Goal: Navigation & Orientation: Understand site structure

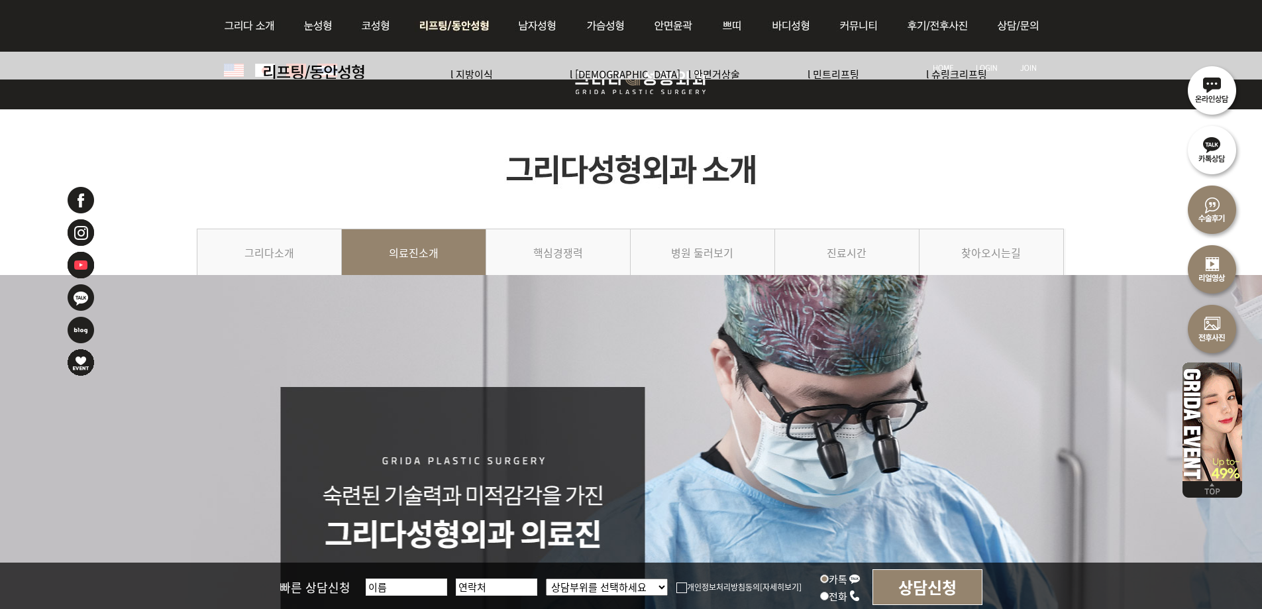
scroll to position [3387, 0]
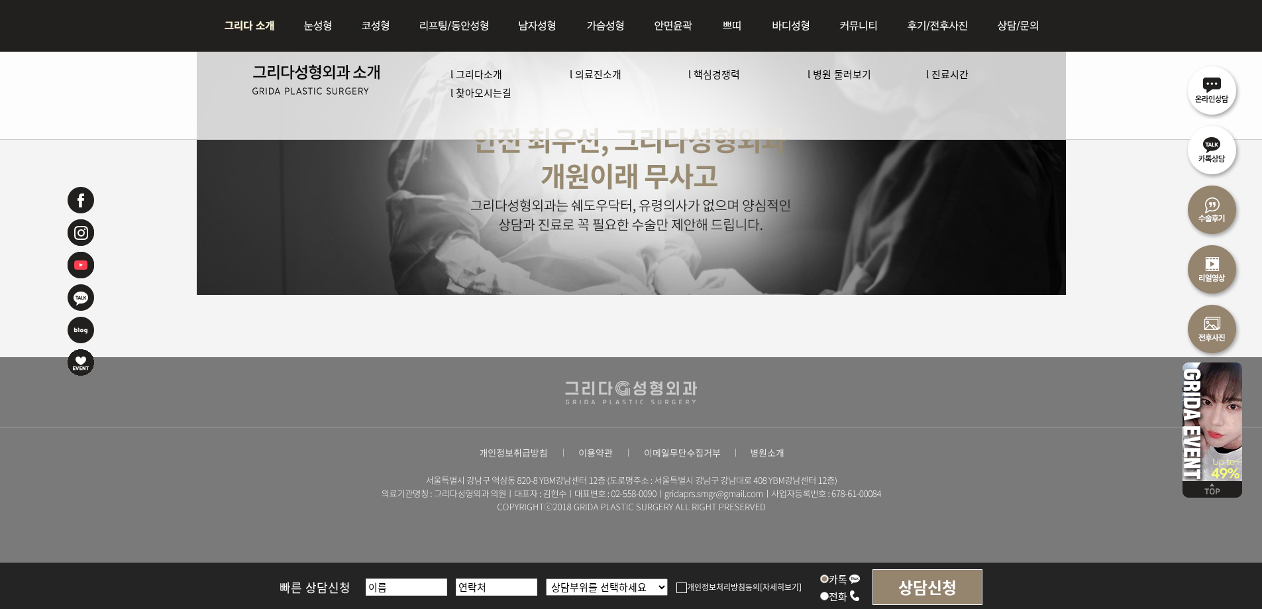
click at [255, 15] on img at bounding box center [253, 26] width 72 height 52
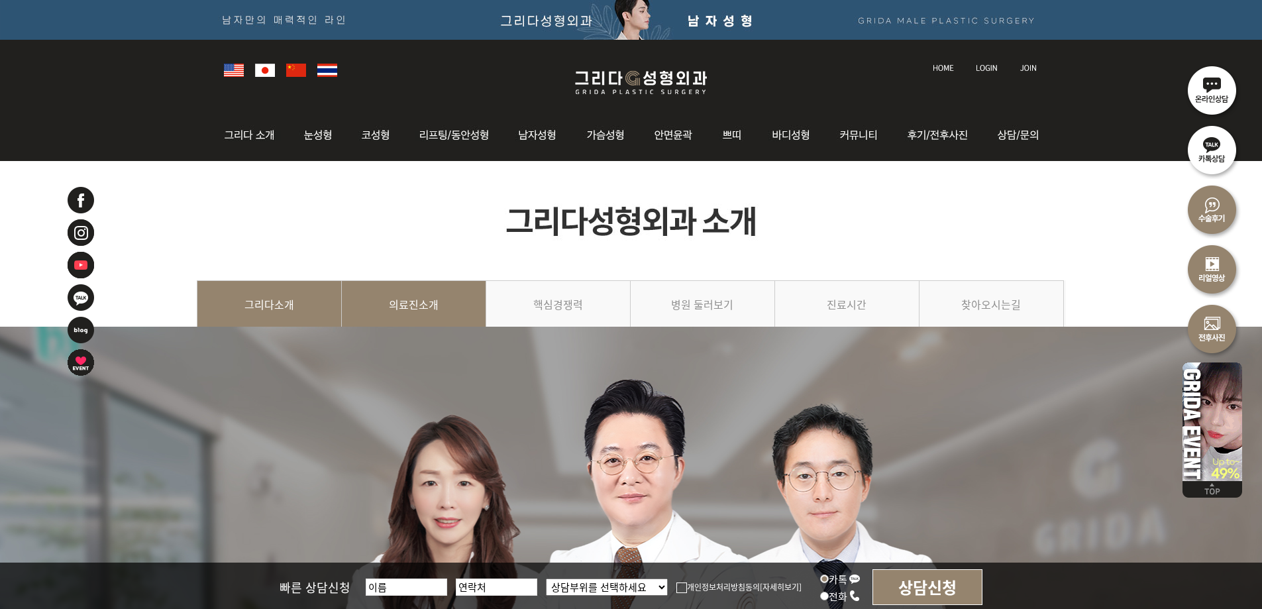
click at [427, 297] on link "의료진소개" at bounding box center [414, 310] width 144 height 60
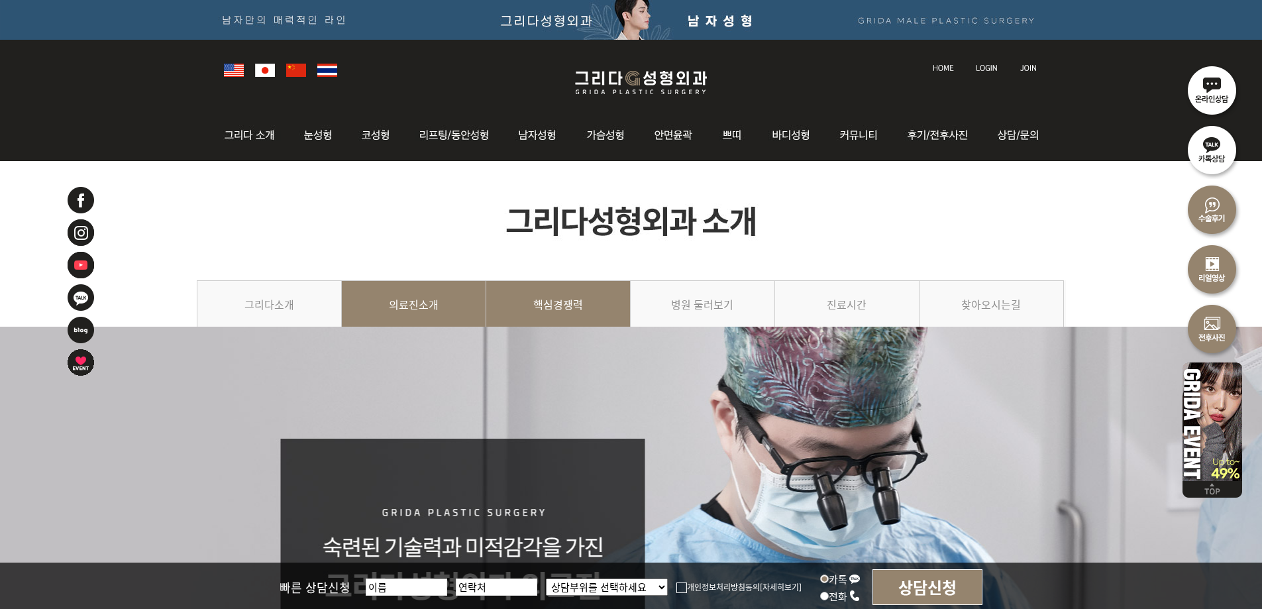
click at [578, 296] on link "핵심경쟁력" at bounding box center [558, 310] width 144 height 60
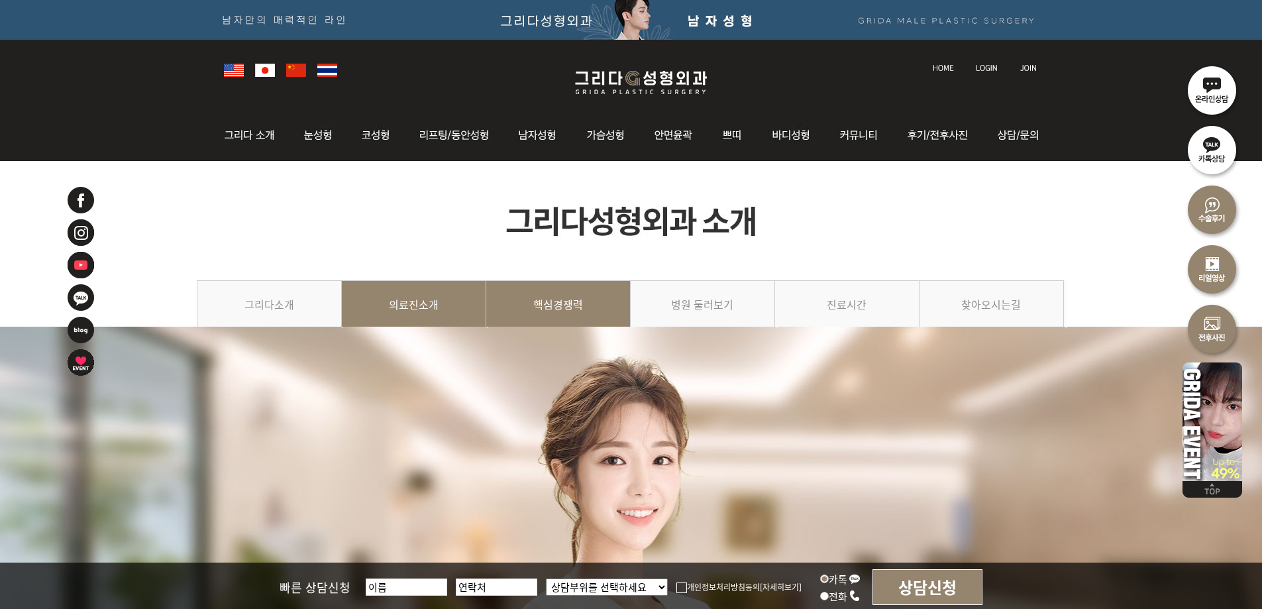
click at [401, 306] on link "의료진소개" at bounding box center [414, 310] width 144 height 60
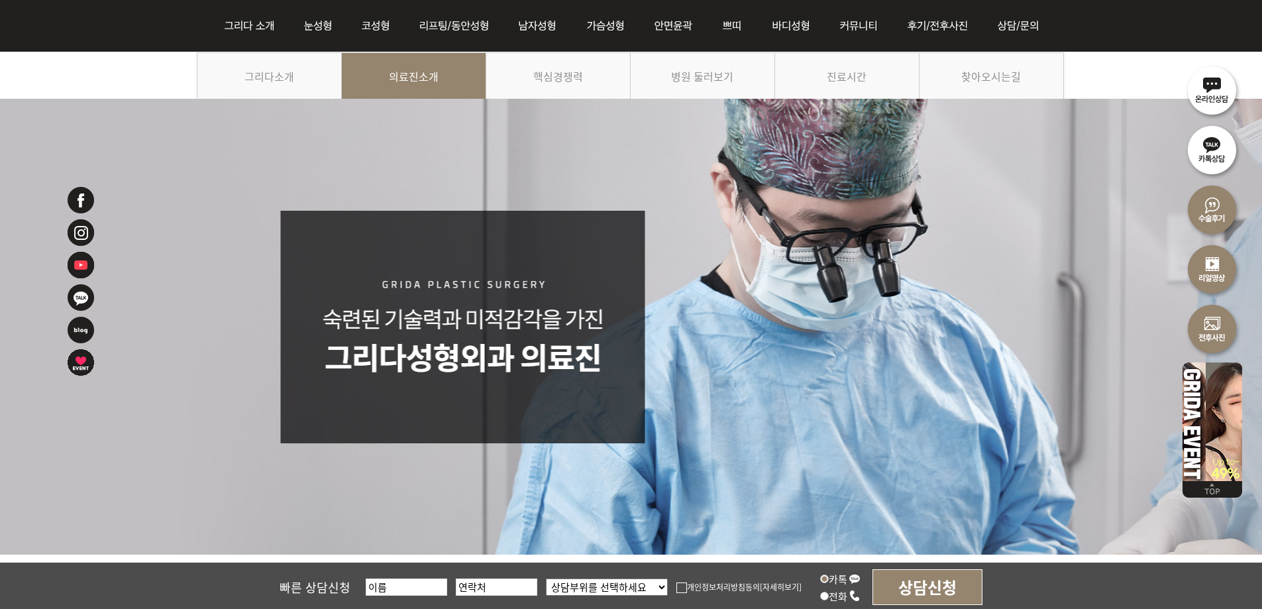
scroll to position [199, 0]
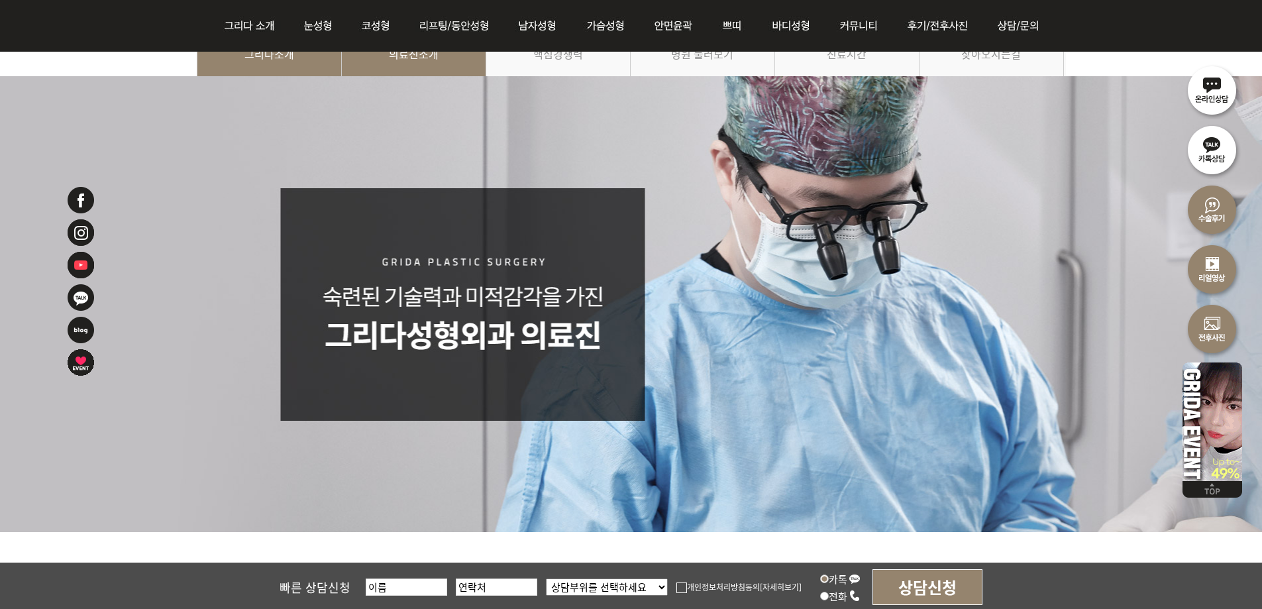
click at [287, 60] on link "그리다소개" at bounding box center [269, 60] width 145 height 60
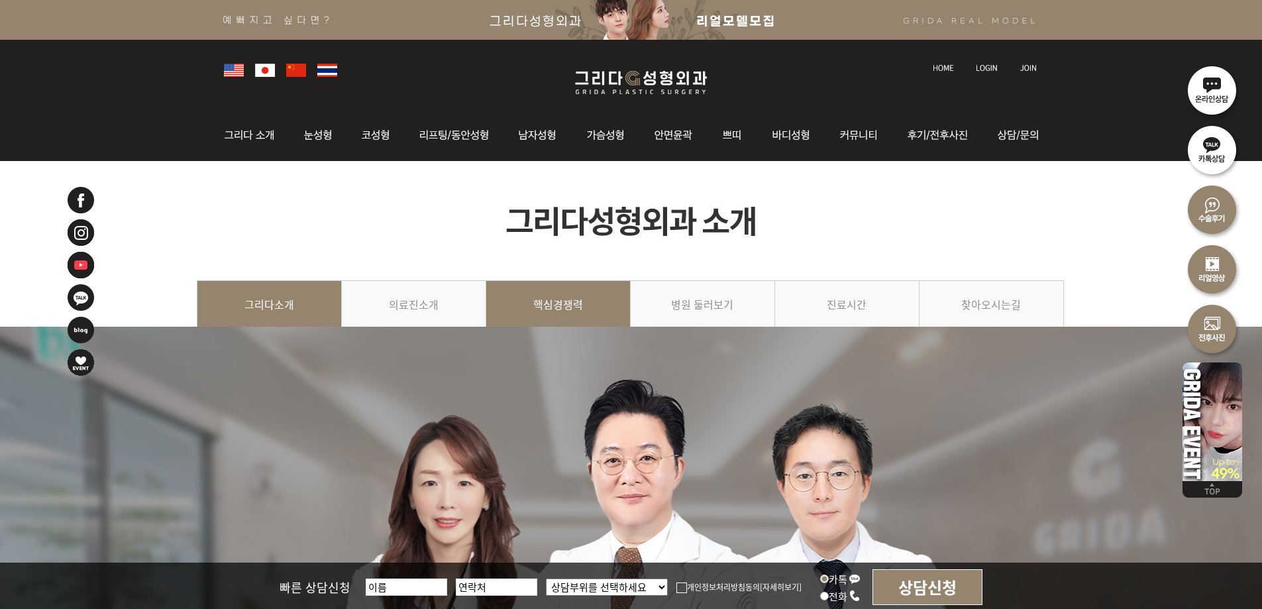
click at [557, 309] on link "핵심경쟁력" at bounding box center [558, 310] width 144 height 60
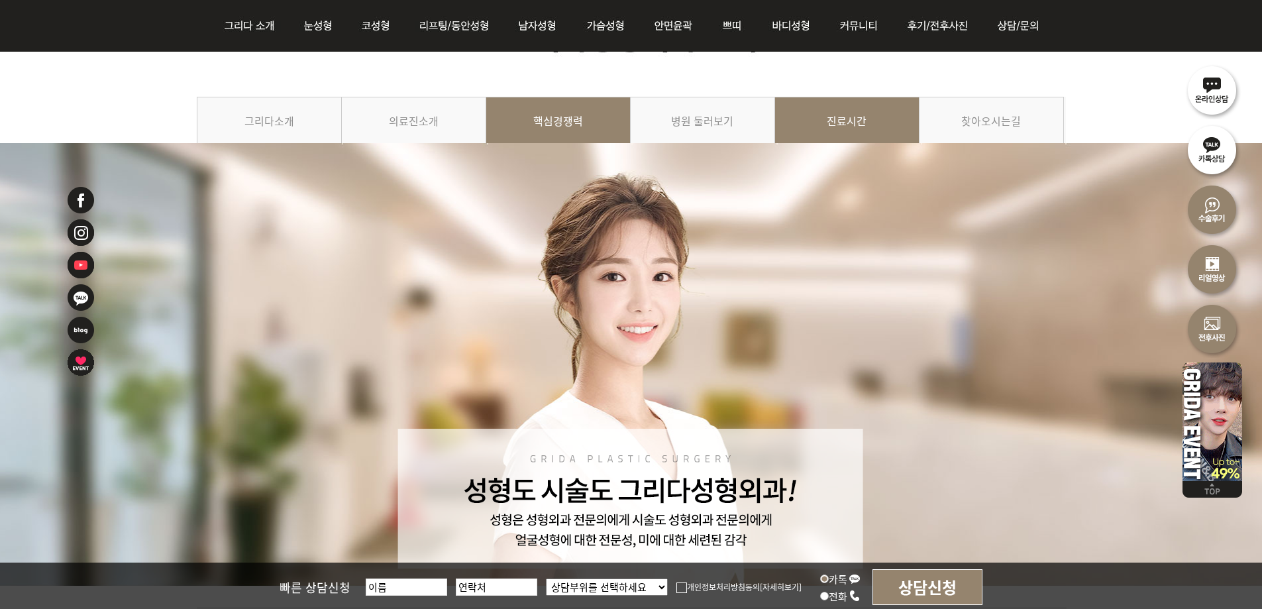
scroll to position [133, 0]
